Goal: Information Seeking & Learning: Learn about a topic

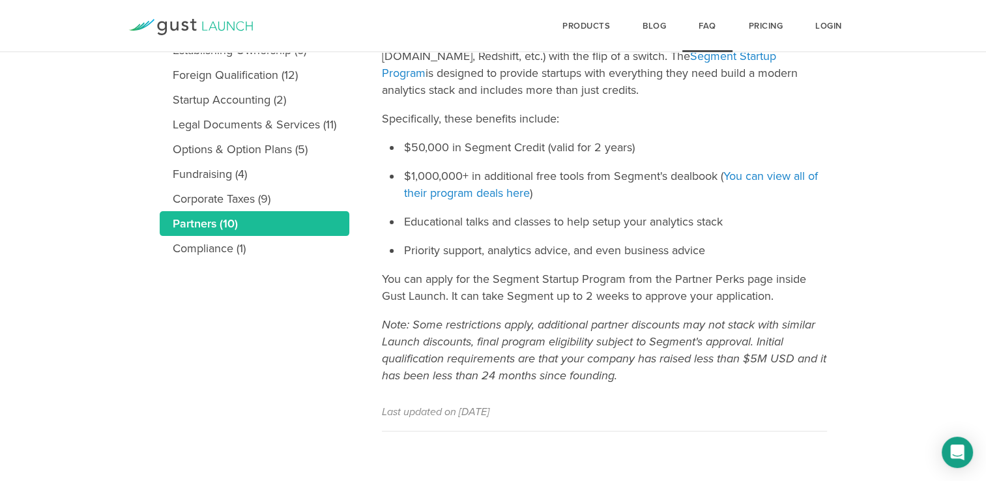
scroll to position [325, 0]
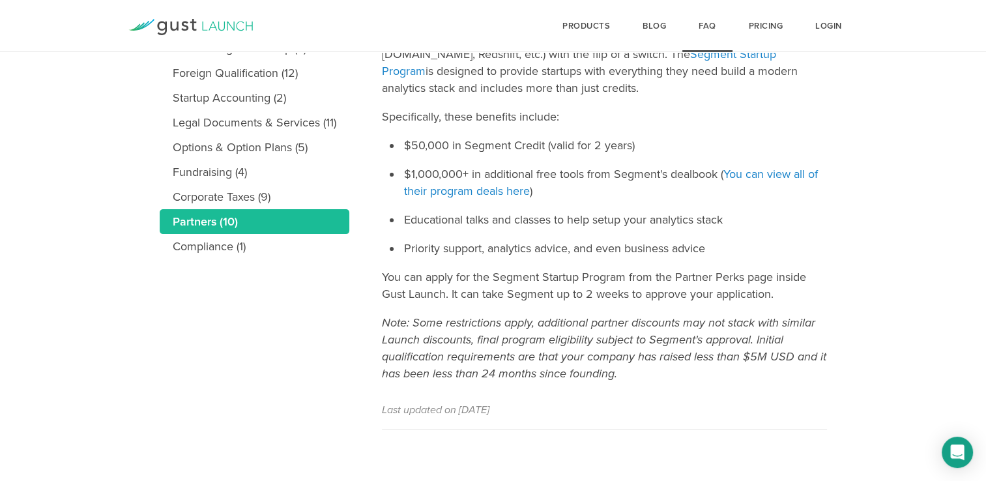
click at [701, 51] on link "FAQ" at bounding box center [707, 26] width 50 height 52
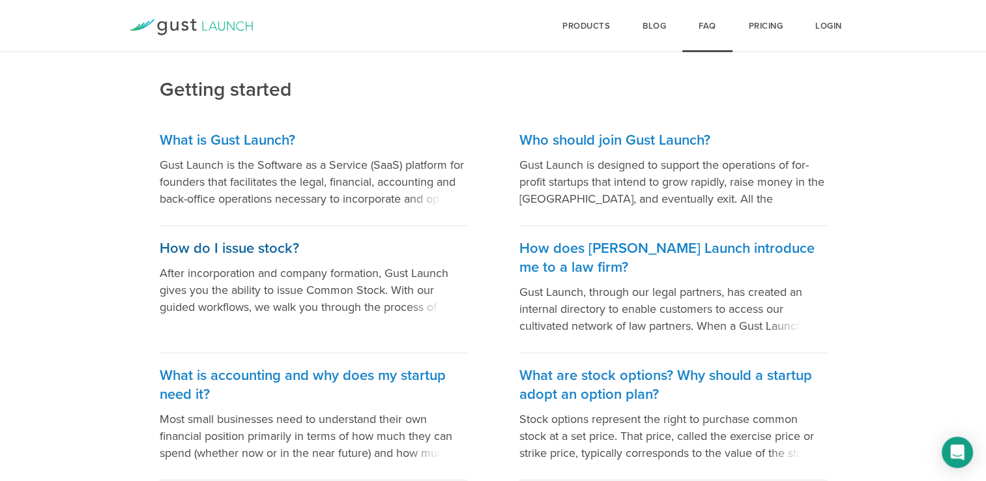
scroll to position [130, 0]
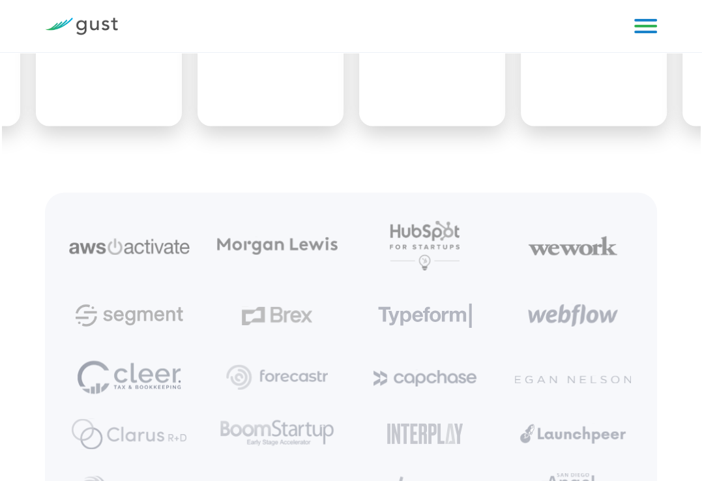
scroll to position [4822, 0]
click at [287, 244] on img at bounding box center [277, 247] width 121 height 18
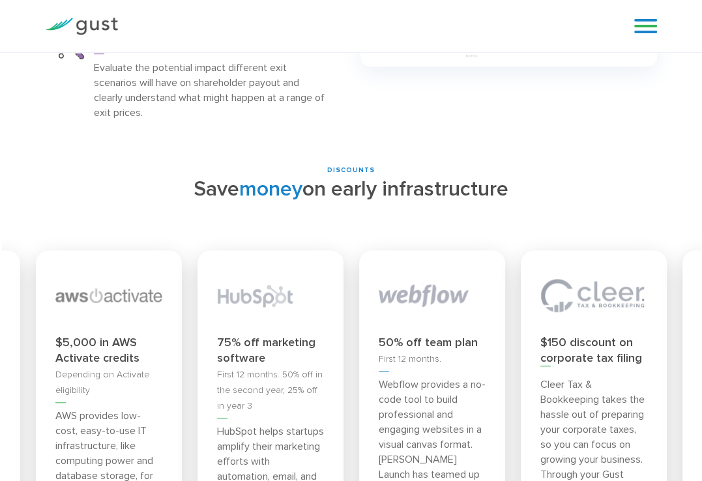
scroll to position [4040, 0]
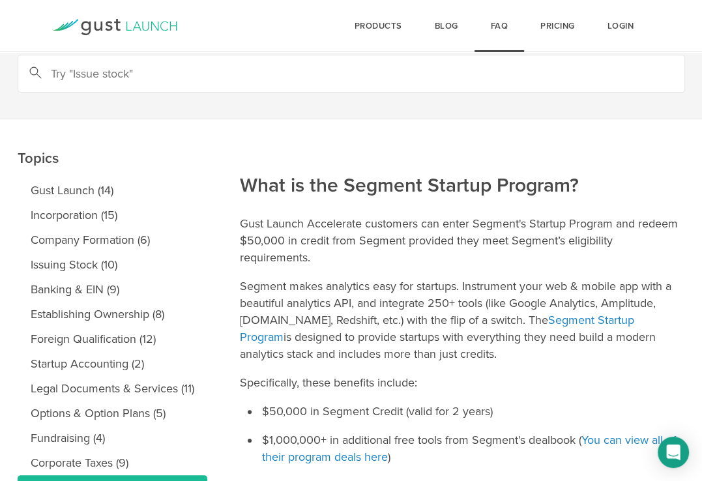
scroll to position [130, 0]
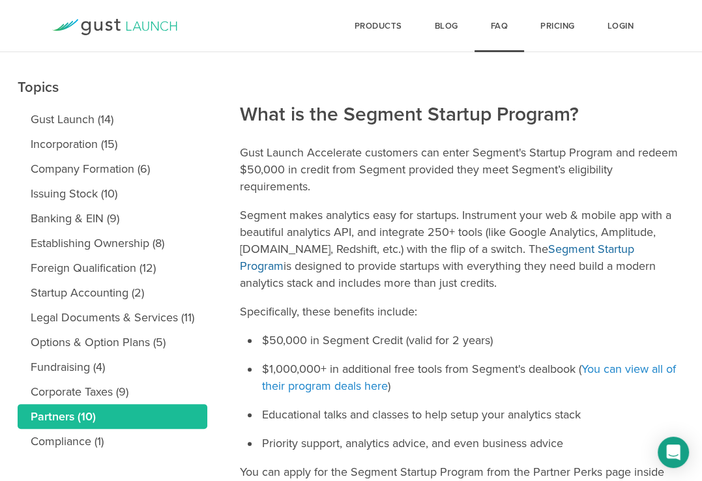
click at [598, 248] on link "Segment Startup Program" at bounding box center [437, 257] width 394 height 31
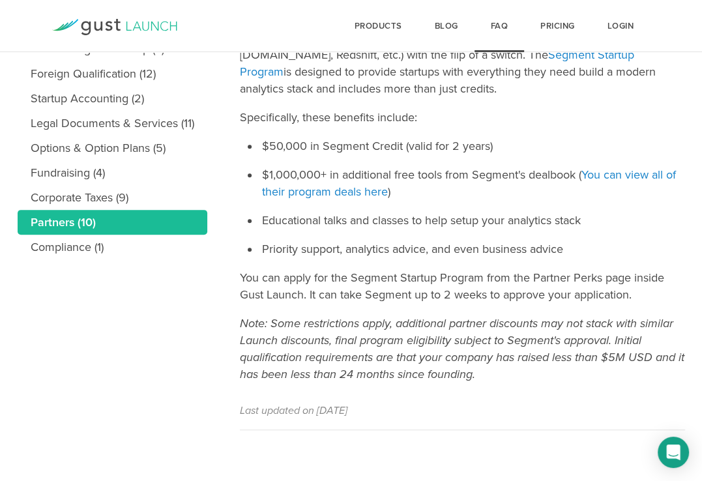
scroll to position [325, 0]
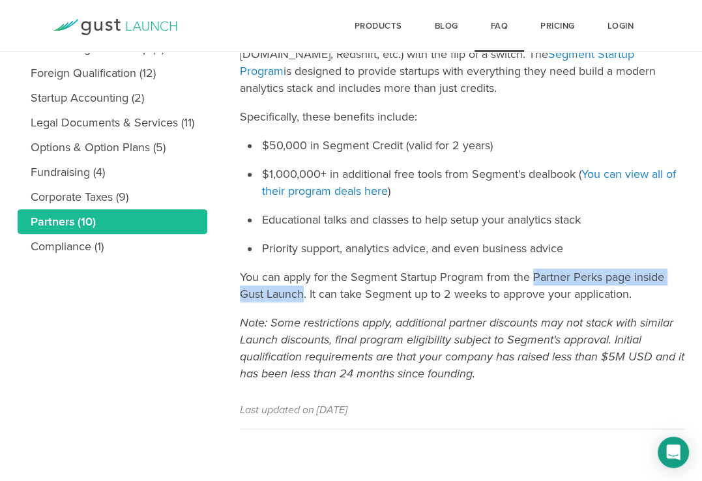
drag, startPoint x: 534, startPoint y: 274, endPoint x: 299, endPoint y: 299, distance: 236.5
click at [299, 299] on p "You can apply for the Segment Startup Program from the Partner Perks page insid…" at bounding box center [462, 285] width 445 height 34
drag, startPoint x: 299, startPoint y: 299, endPoint x: 296, endPoint y: 293, distance: 7.0
click at [296, 293] on p "You can apply for the Segment Startup Program from the Partner Perks page insid…" at bounding box center [462, 285] width 445 height 34
click at [534, 281] on p "You can apply for the Segment Startup Program from the Partner Perks page insid…" at bounding box center [462, 285] width 445 height 34
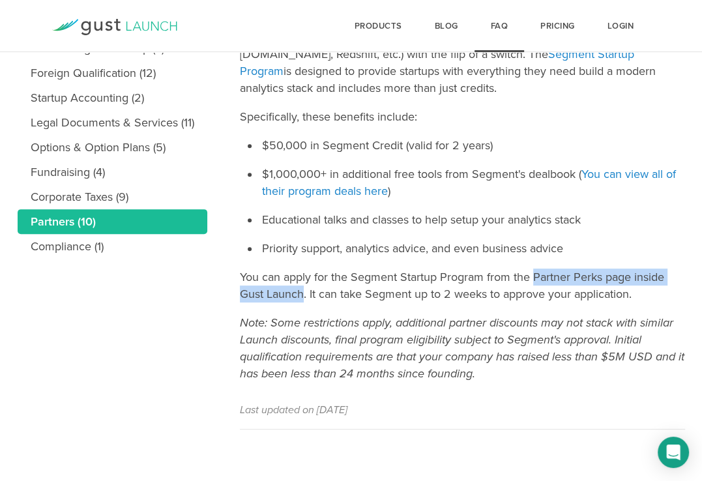
drag, startPoint x: 534, startPoint y: 278, endPoint x: 304, endPoint y: 293, distance: 231.2
click at [304, 293] on p "You can apply for the Segment Startup Program from the Partner Perks page insid…" at bounding box center [462, 285] width 445 height 34
drag, startPoint x: 304, startPoint y: 293, endPoint x: 276, endPoint y: 291, distance: 27.5
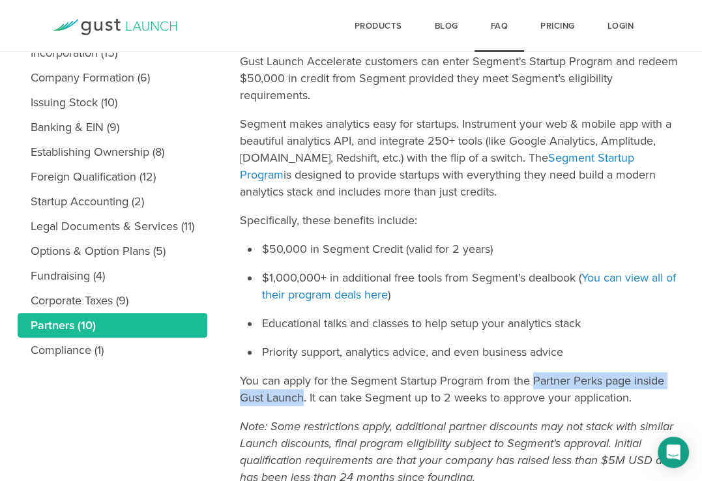
scroll to position [130, 0]
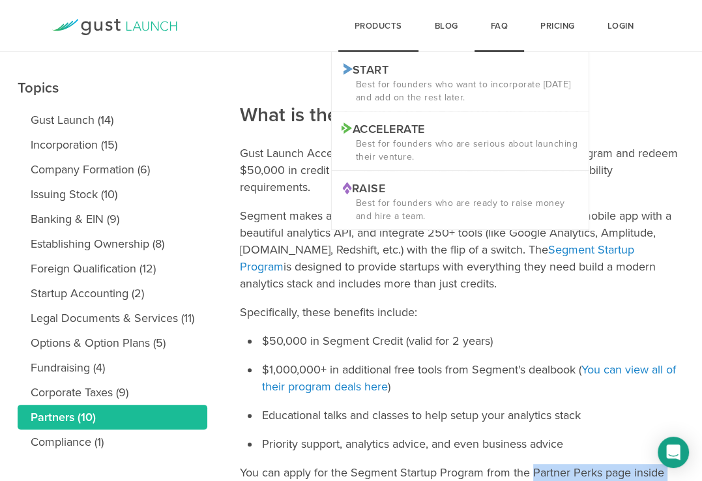
click at [381, 22] on div "products Start Logo START Best for founders who want to incorporate today and a…" at bounding box center [378, 26] width 80 height 52
click at [388, 127] on p "Accelerate Logo ACCELERATE" at bounding box center [459, 128] width 237 height 14
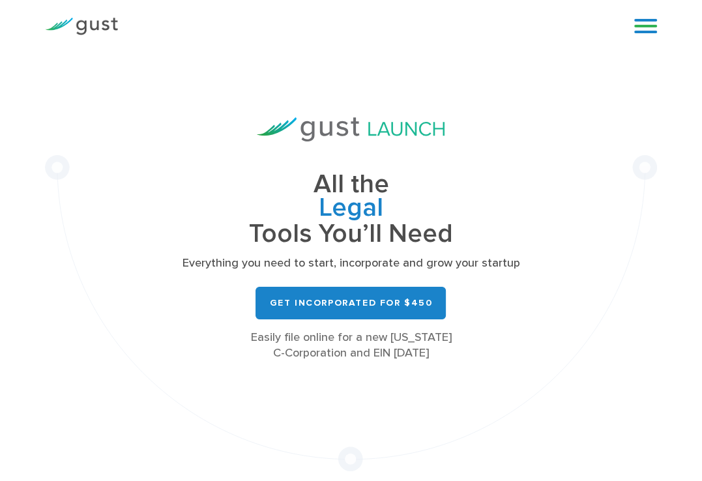
click at [639, 33] on link at bounding box center [645, 26] width 23 height 20
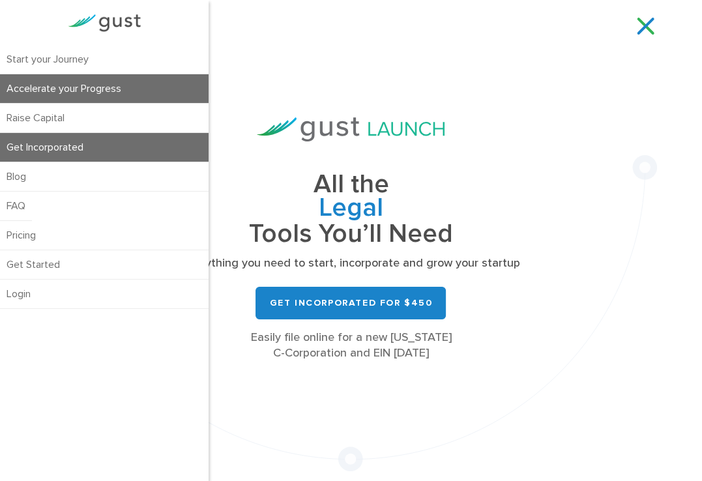
click at [82, 86] on link "Accelerate your Progress" at bounding box center [104, 88] width 209 height 29
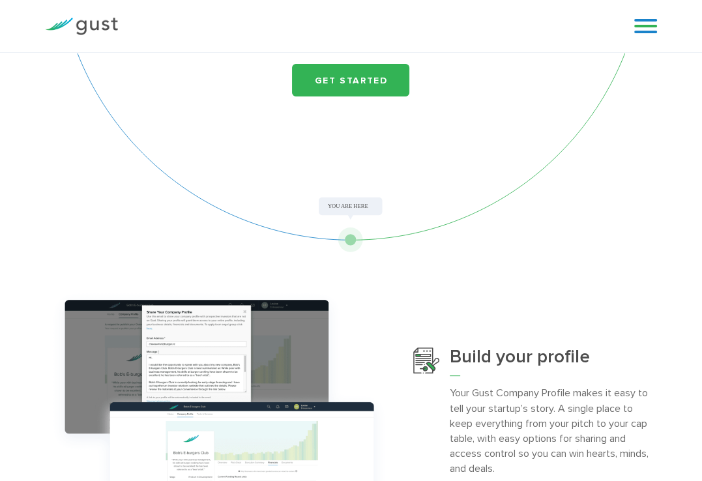
scroll to position [88, 0]
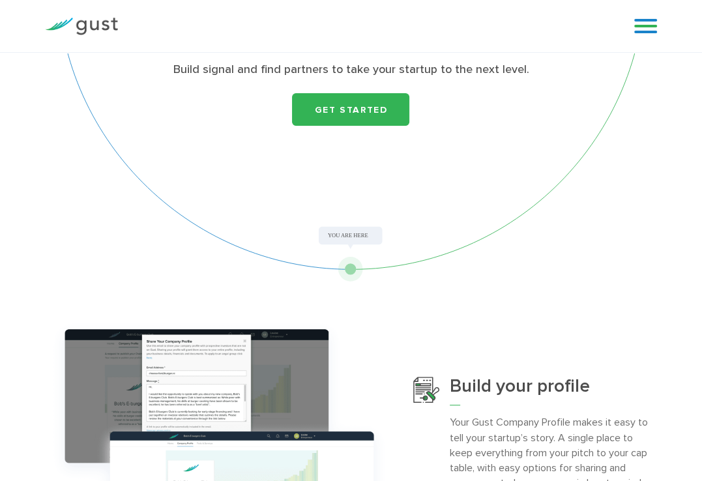
click at [640, 25] on link at bounding box center [645, 26] width 23 height 20
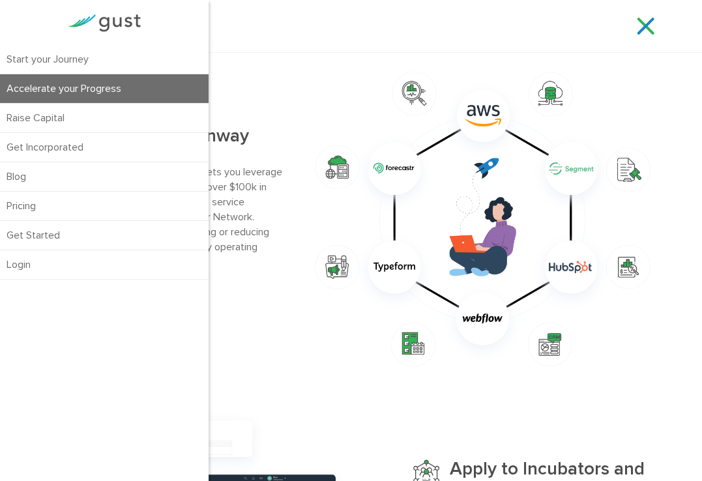
scroll to position [740, 0]
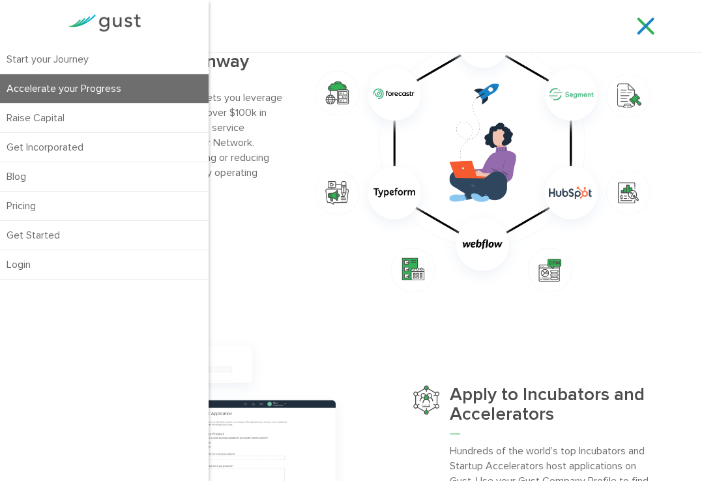
drag, startPoint x: 375, startPoint y: 184, endPoint x: 319, endPoint y: 166, distance: 58.7
click at [375, 182] on img at bounding box center [482, 144] width 349 height 309
click at [115, 22] on img at bounding box center [104, 23] width 73 height 18
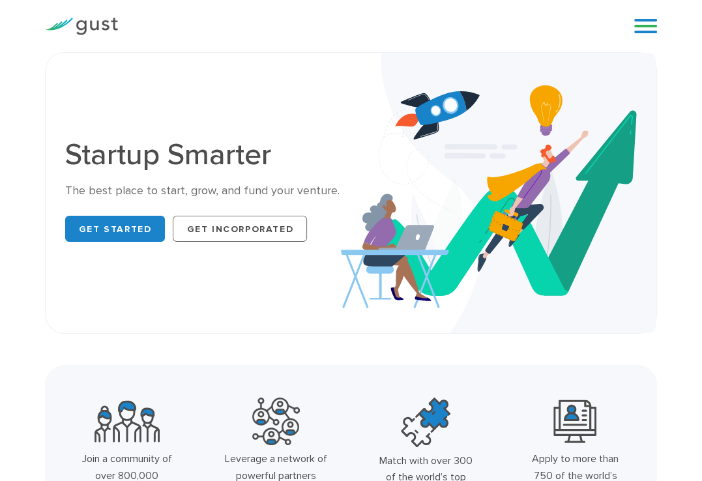
click at [639, 18] on link at bounding box center [645, 26] width 23 height 20
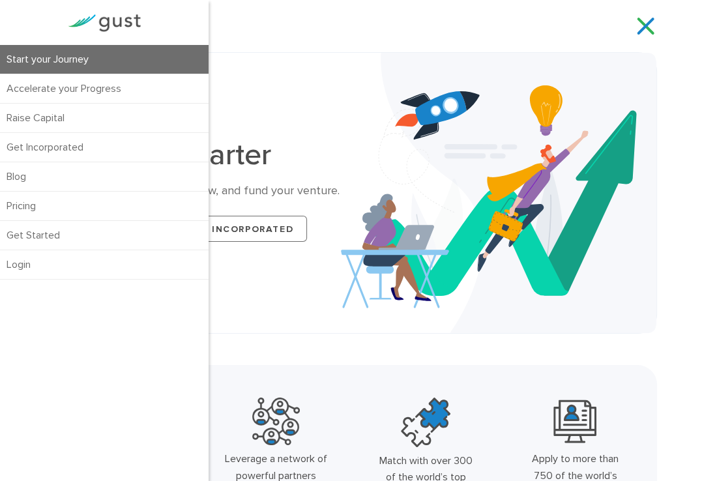
click at [68, 53] on link "Start your Journey" at bounding box center [104, 59] width 209 height 29
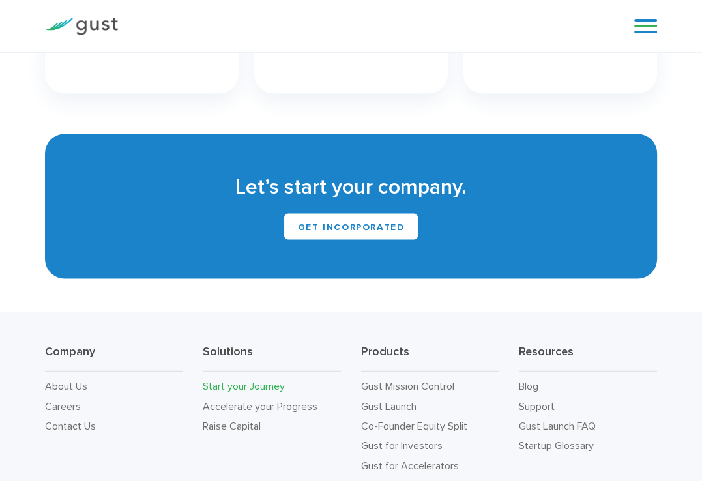
scroll to position [1969, 0]
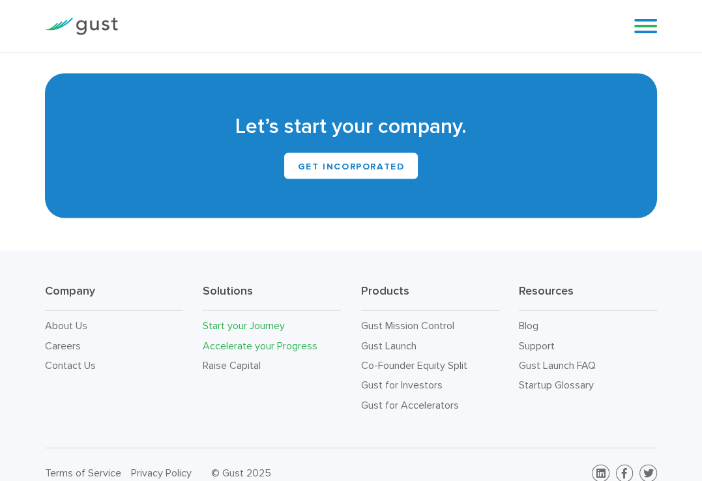
click at [246, 339] on link "Accelerate your Progress" at bounding box center [260, 345] width 115 height 12
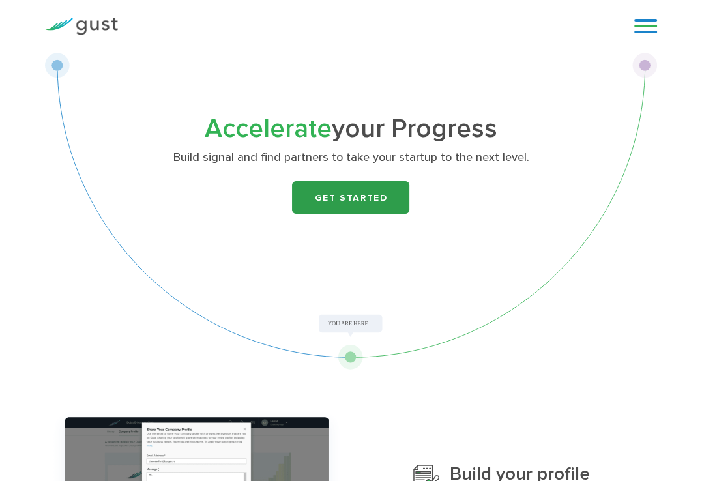
click at [316, 197] on link "Get Started" at bounding box center [350, 197] width 117 height 33
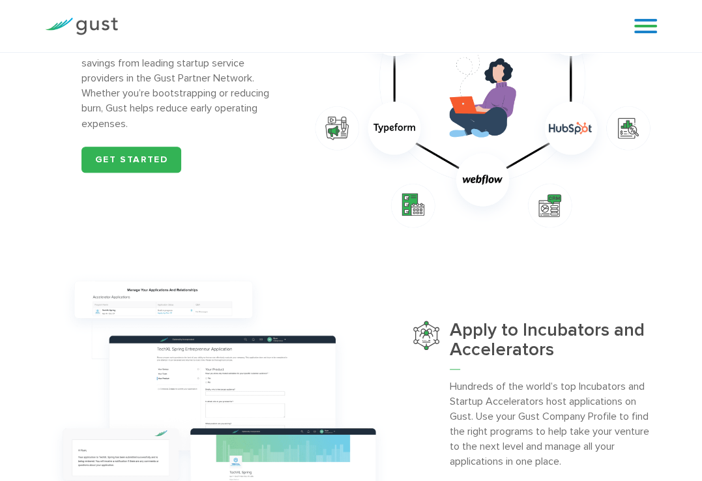
scroll to position [782, 0]
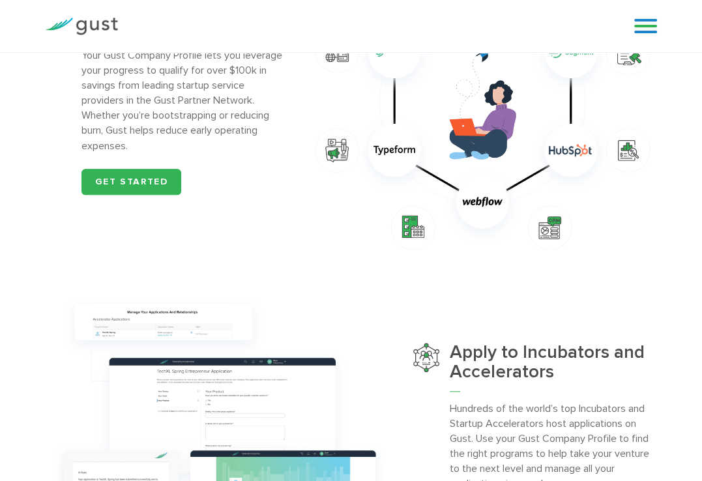
click at [141, 121] on p "Your Gust Company Profile lets you leverage your progress to qualify for over $…" at bounding box center [184, 100] width 207 height 105
click at [129, 177] on link "Get started" at bounding box center [131, 182] width 100 height 26
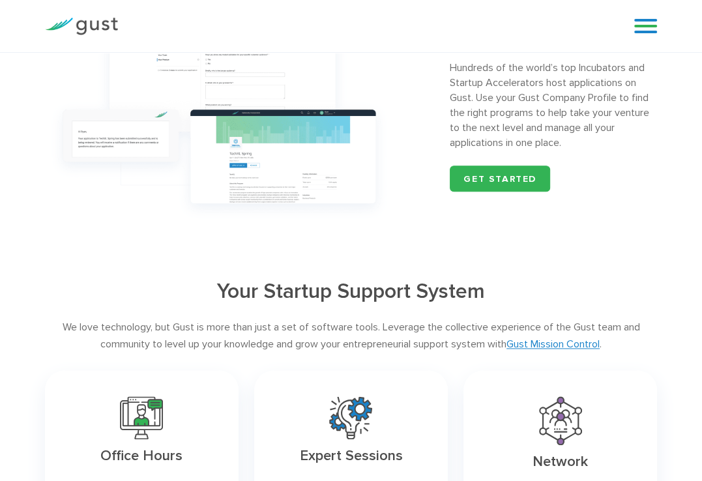
scroll to position [1303, 0]
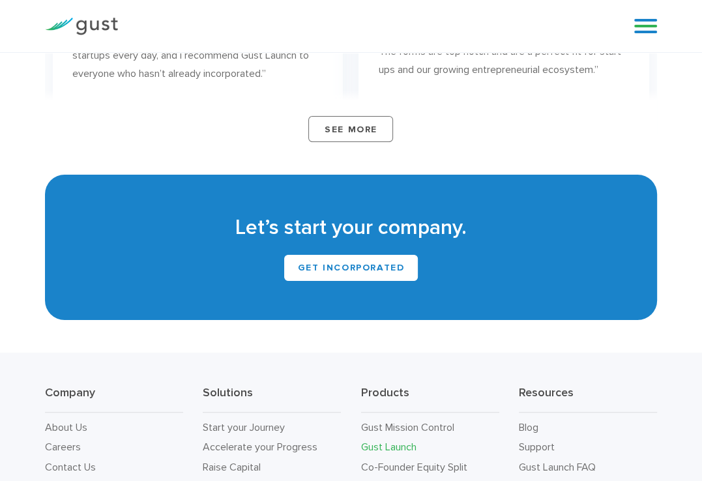
scroll to position [7234, 0]
